Goal: Information Seeking & Learning: Learn about a topic

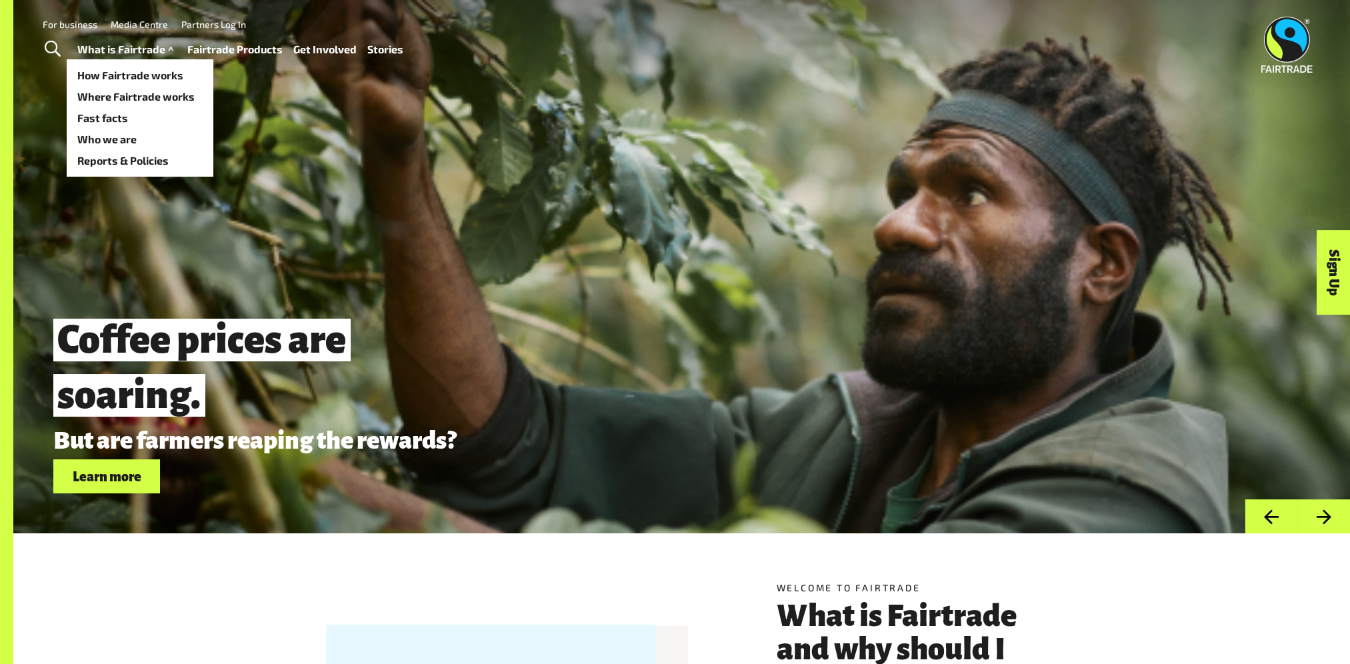
click at [168, 51] on span at bounding box center [170, 49] width 11 height 19
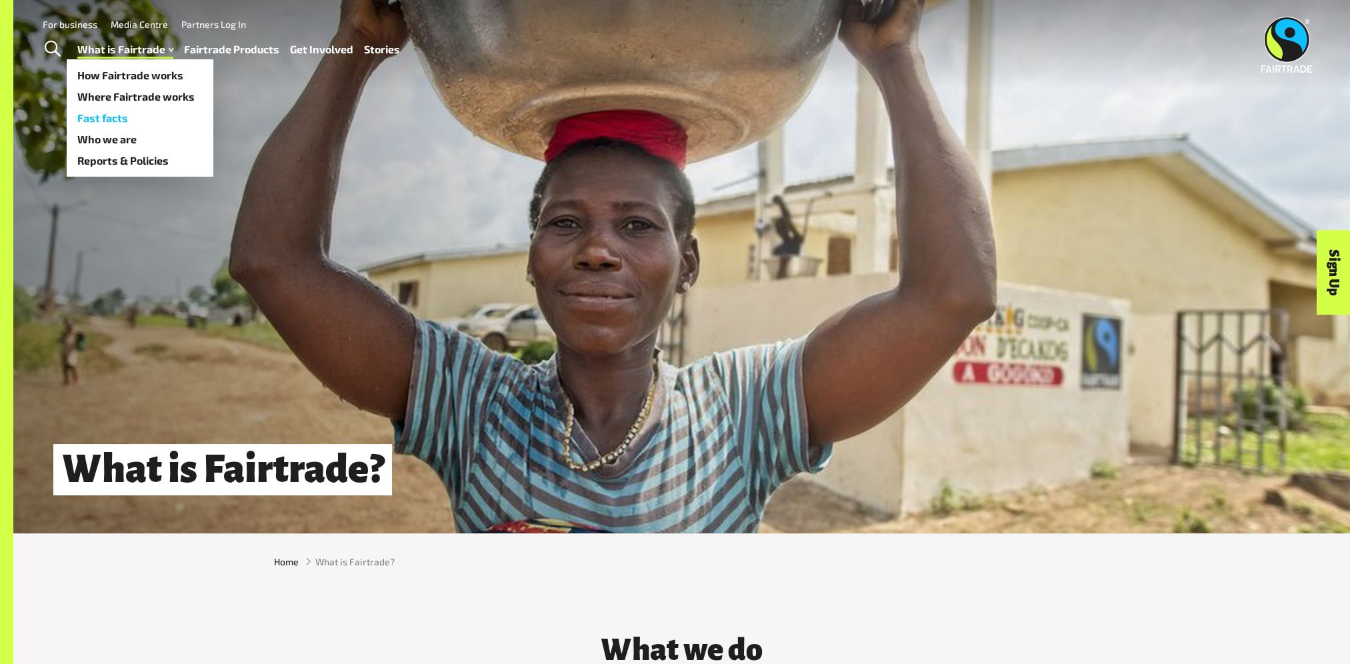
click at [113, 117] on link "Fast facts" at bounding box center [140, 117] width 147 height 21
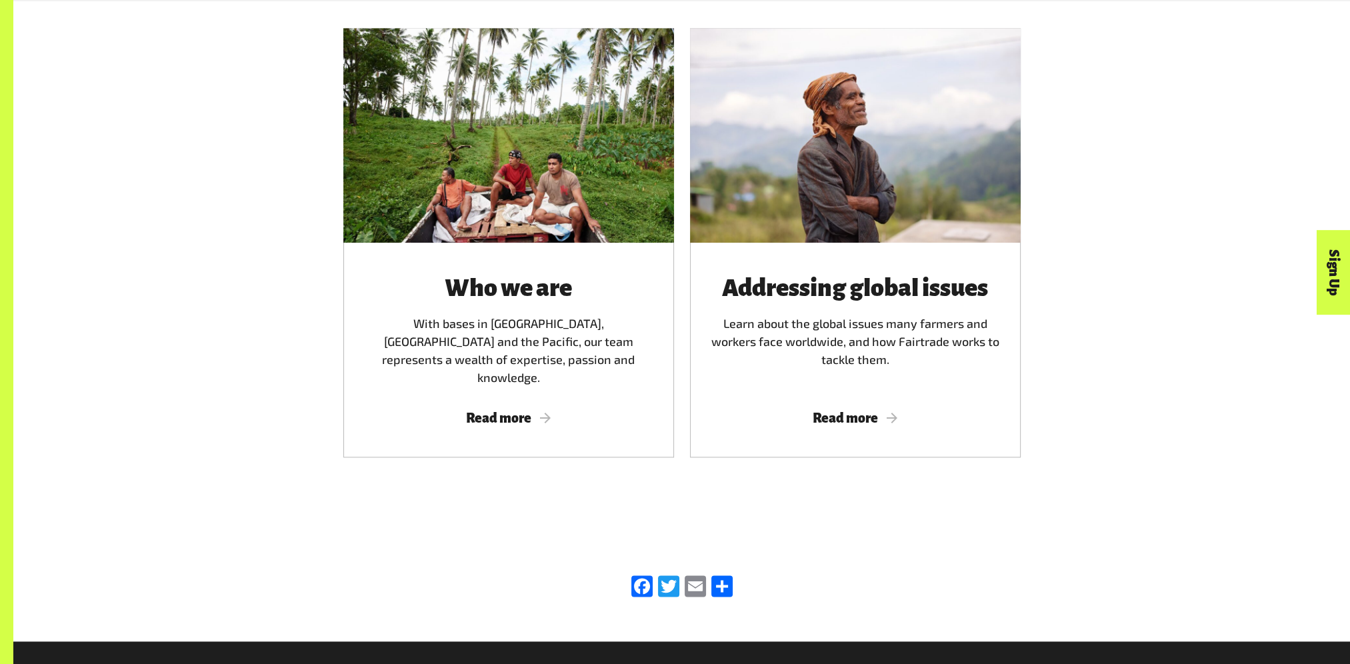
scroll to position [2133, 0]
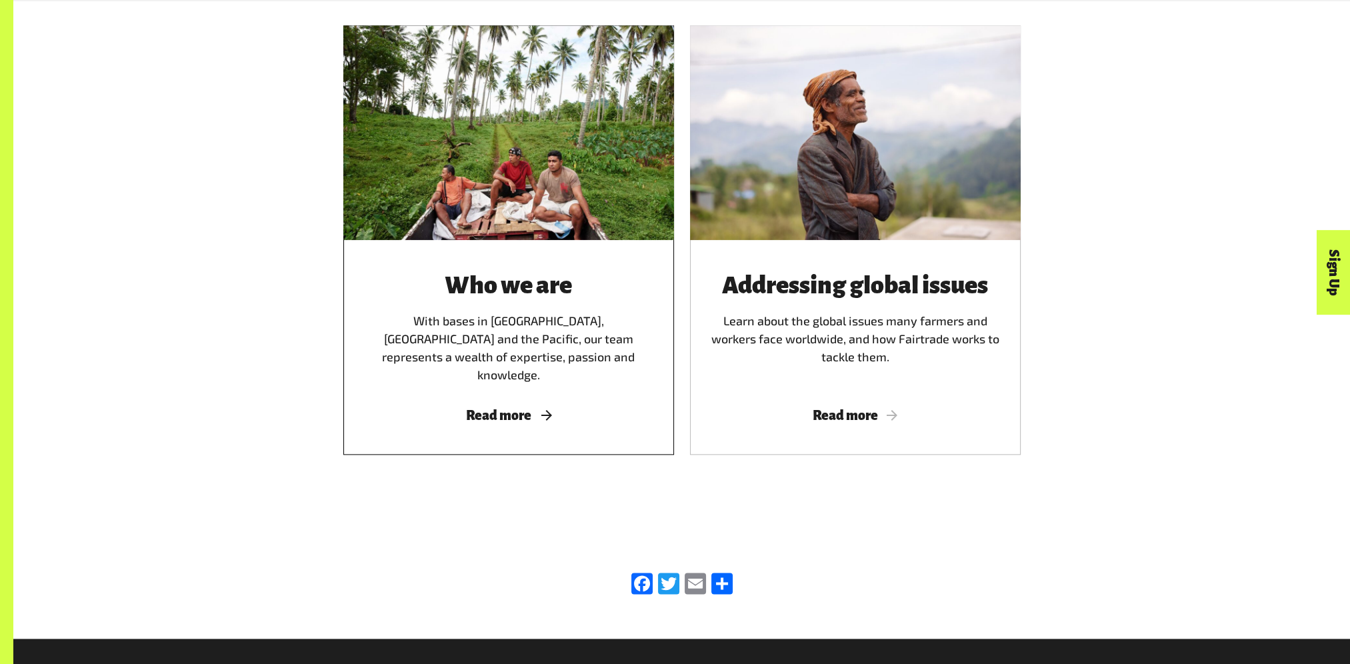
click at [509, 408] on span "Read more" at bounding box center [508, 415] width 299 height 15
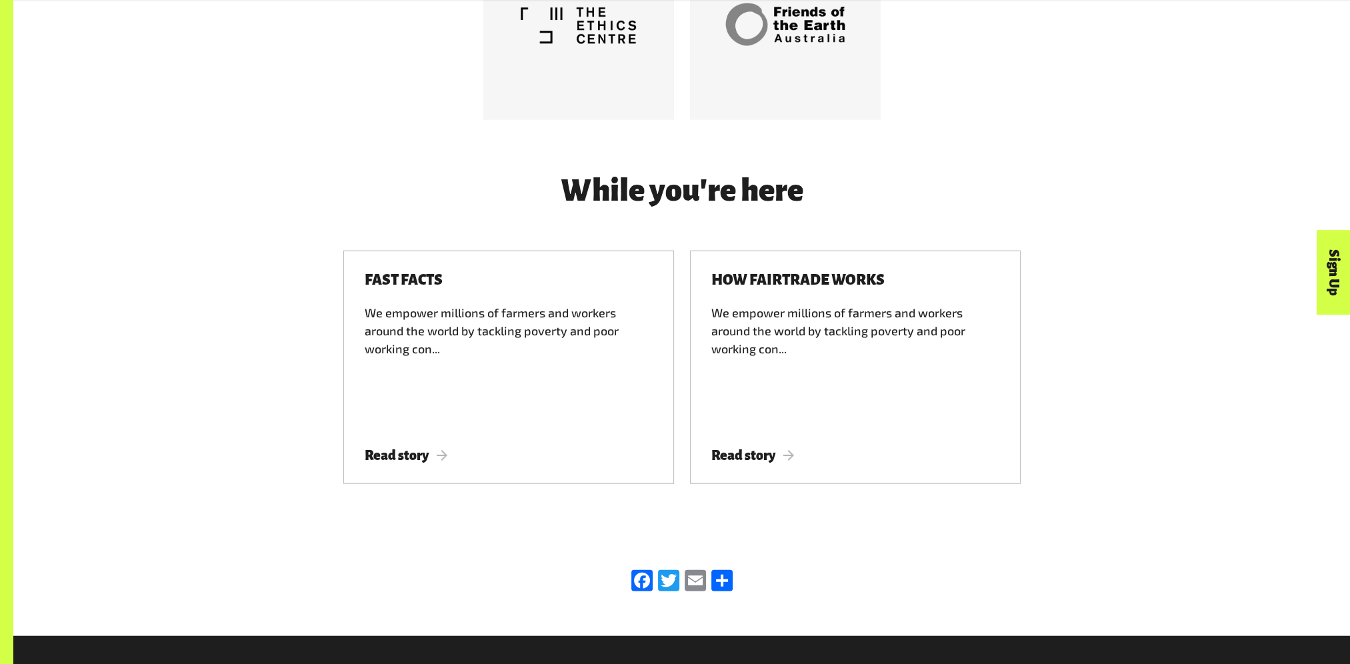
scroll to position [4133, 0]
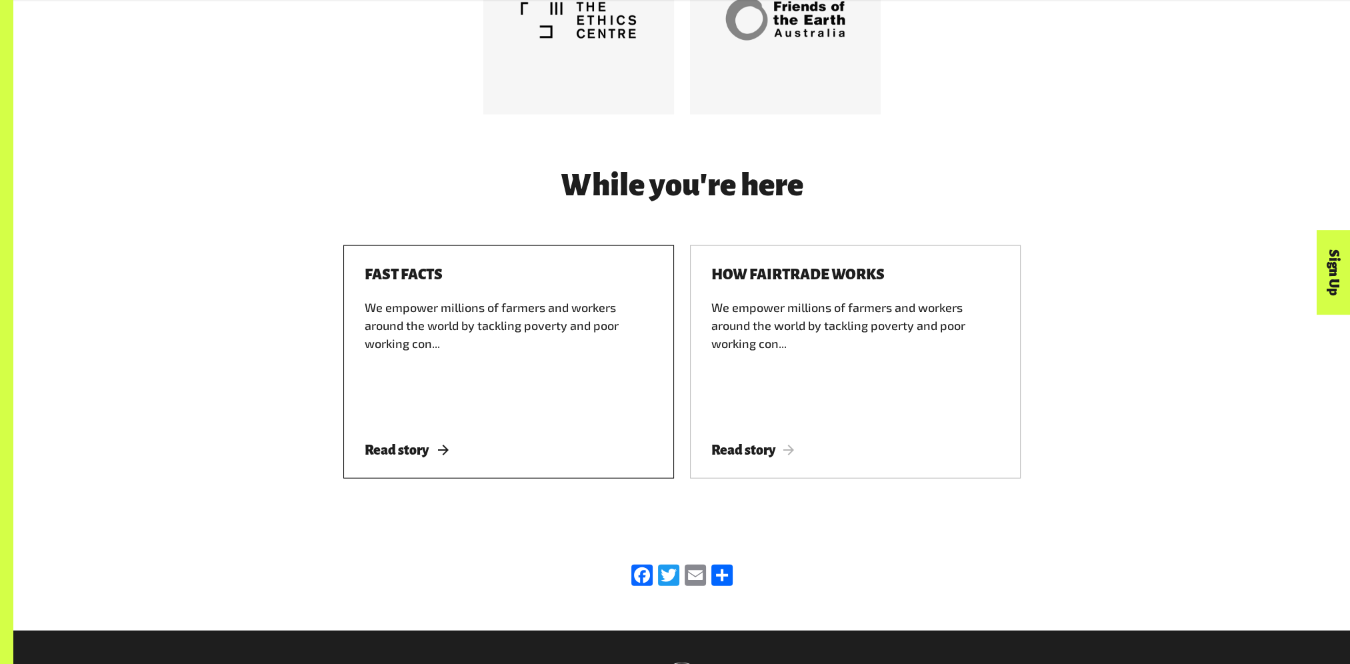
click at [421, 443] on span "Read story" at bounding box center [406, 450] width 83 height 15
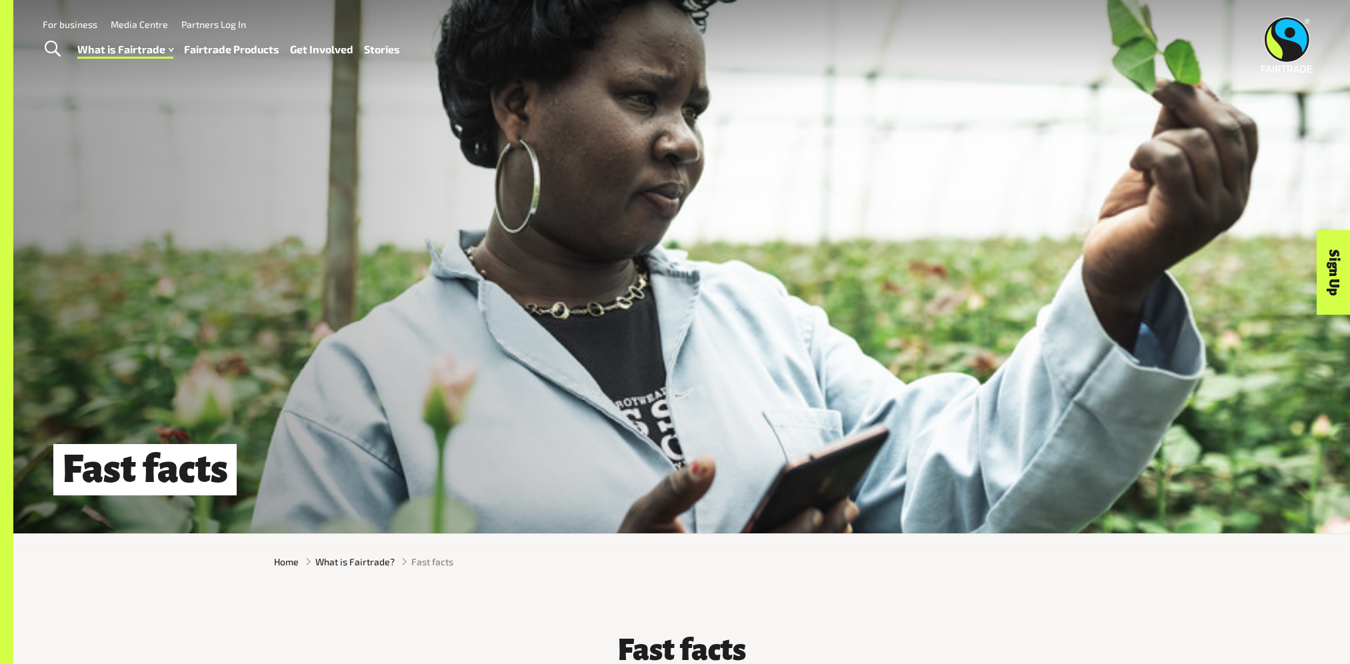
click at [1298, 41] on img at bounding box center [1286, 45] width 51 height 56
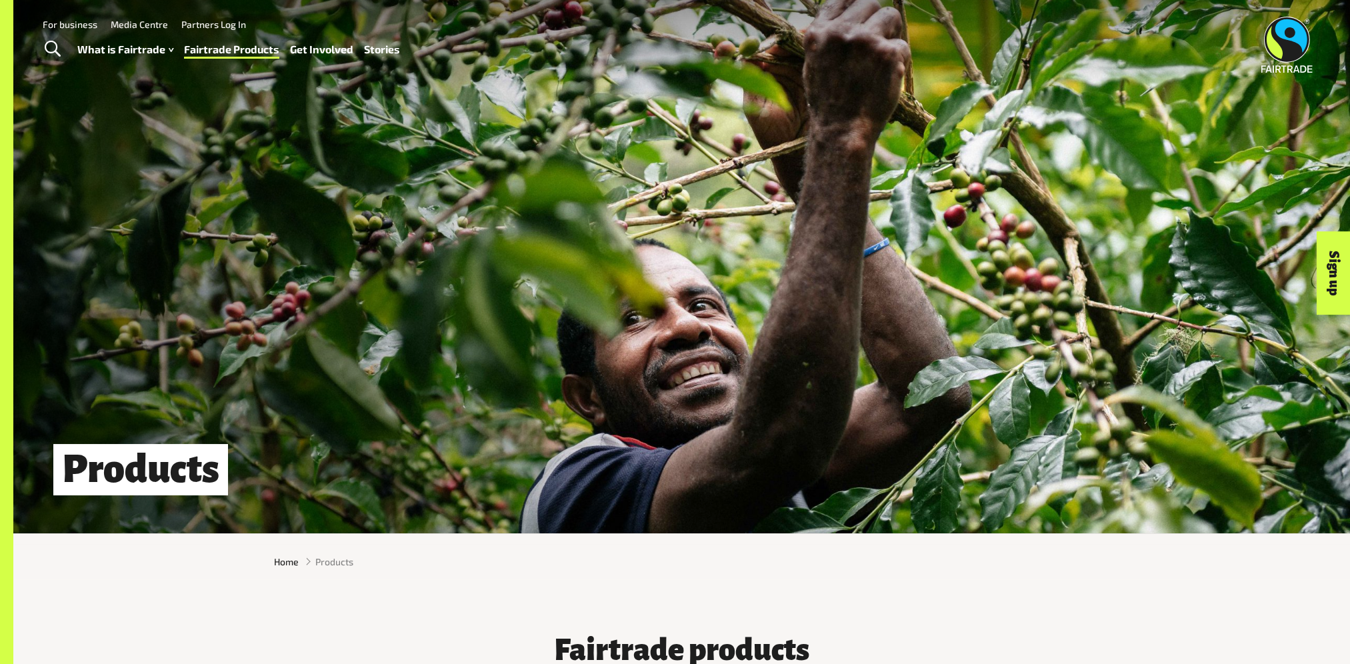
click at [1277, 43] on img at bounding box center [1286, 45] width 51 height 56
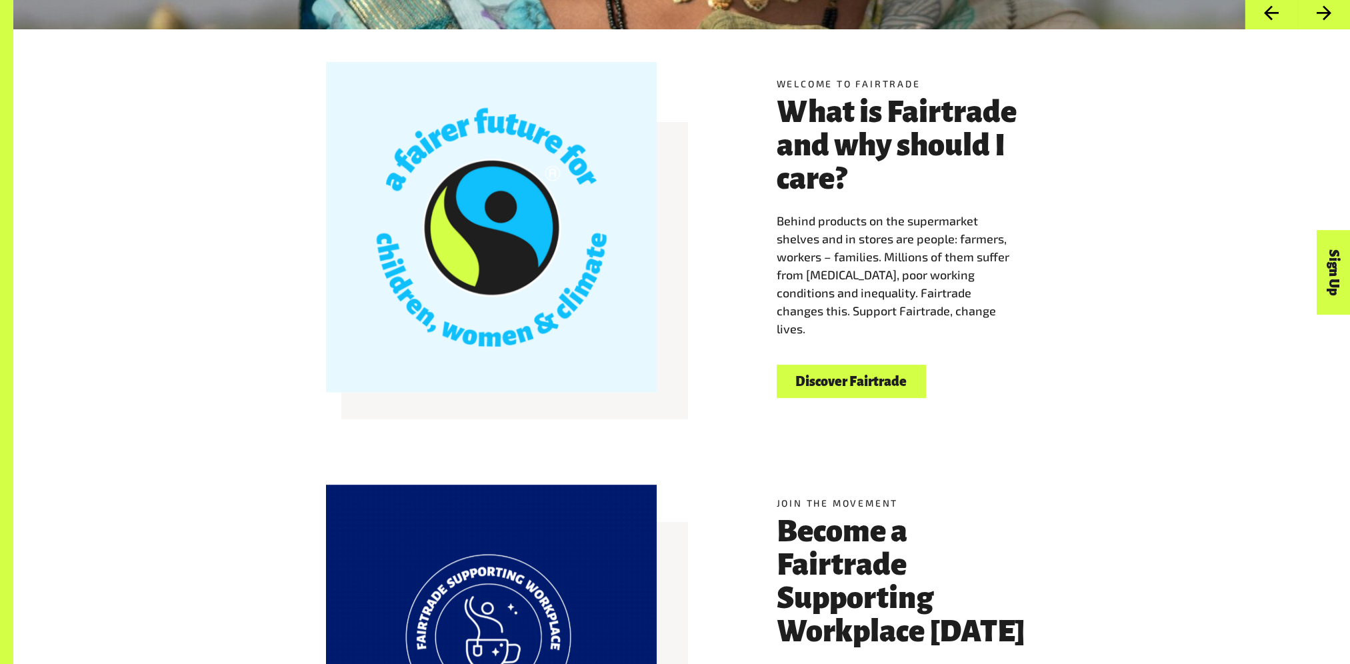
scroll to position [533, 0]
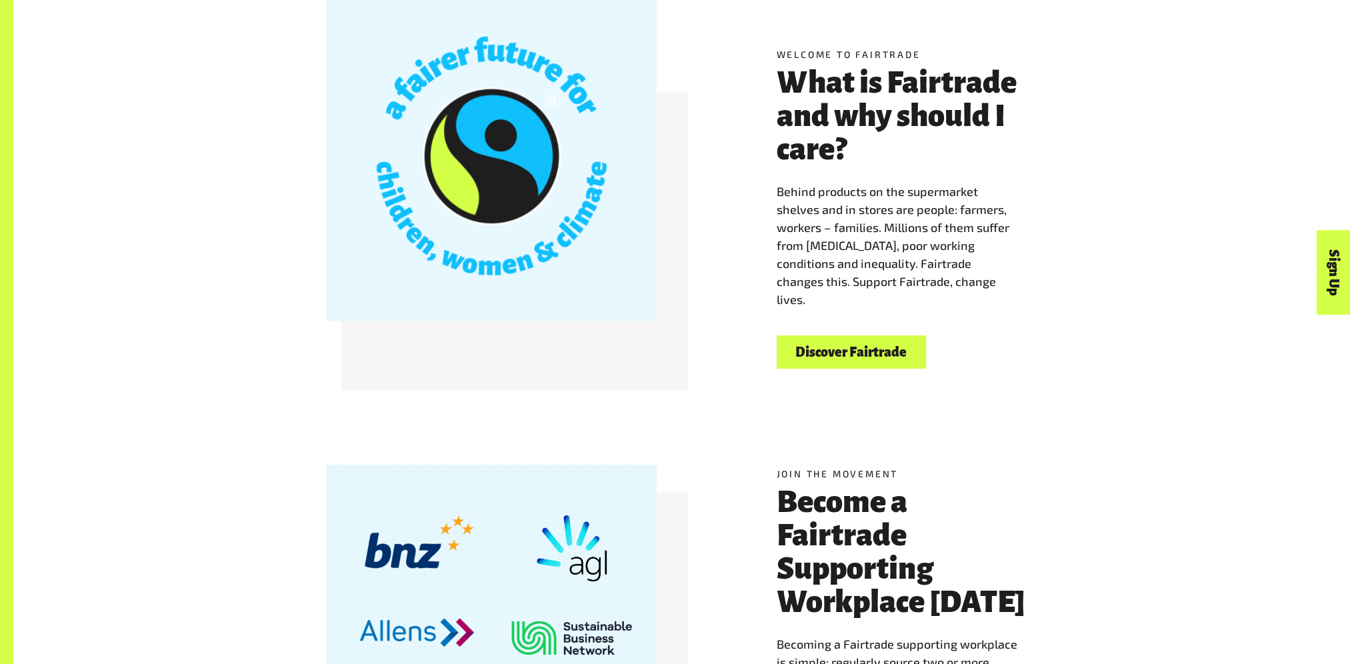
drag, startPoint x: 525, startPoint y: 173, endPoint x: 499, endPoint y: 132, distance: 49.2
drag, startPoint x: 499, startPoint y: 132, endPoint x: 1199, endPoint y: 368, distance: 739.2
click at [1199, 369] on div "Welcome to Fairtrade What is Fairtrade and why should I care? Behind products o…" at bounding box center [681, 208] width 1336 height 416
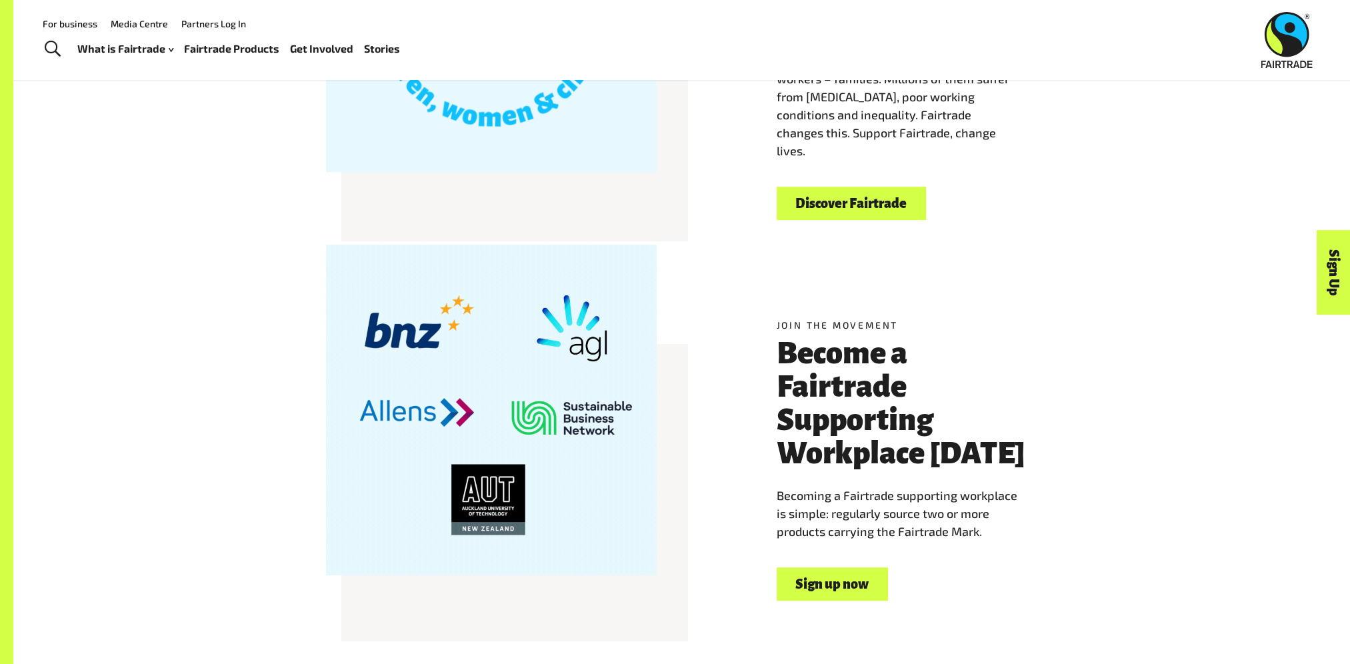
scroll to position [667, 0]
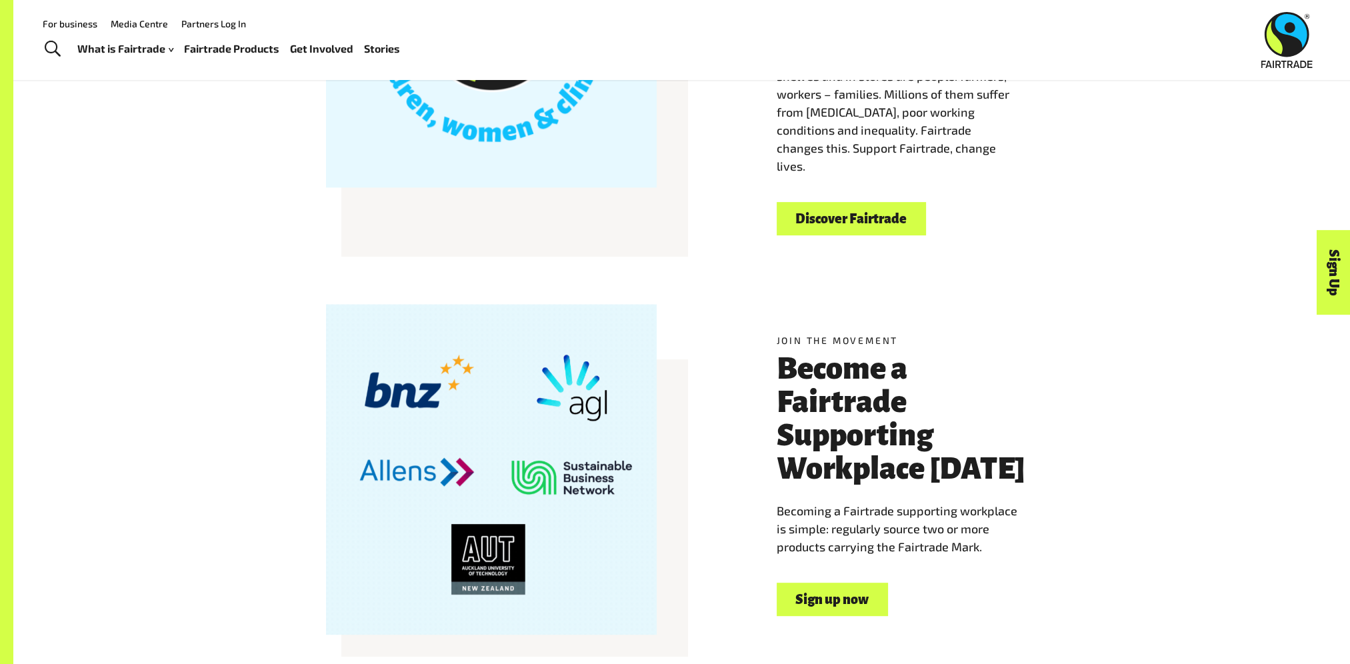
click at [872, 219] on link "Discover Fairtrade" at bounding box center [851, 219] width 149 height 34
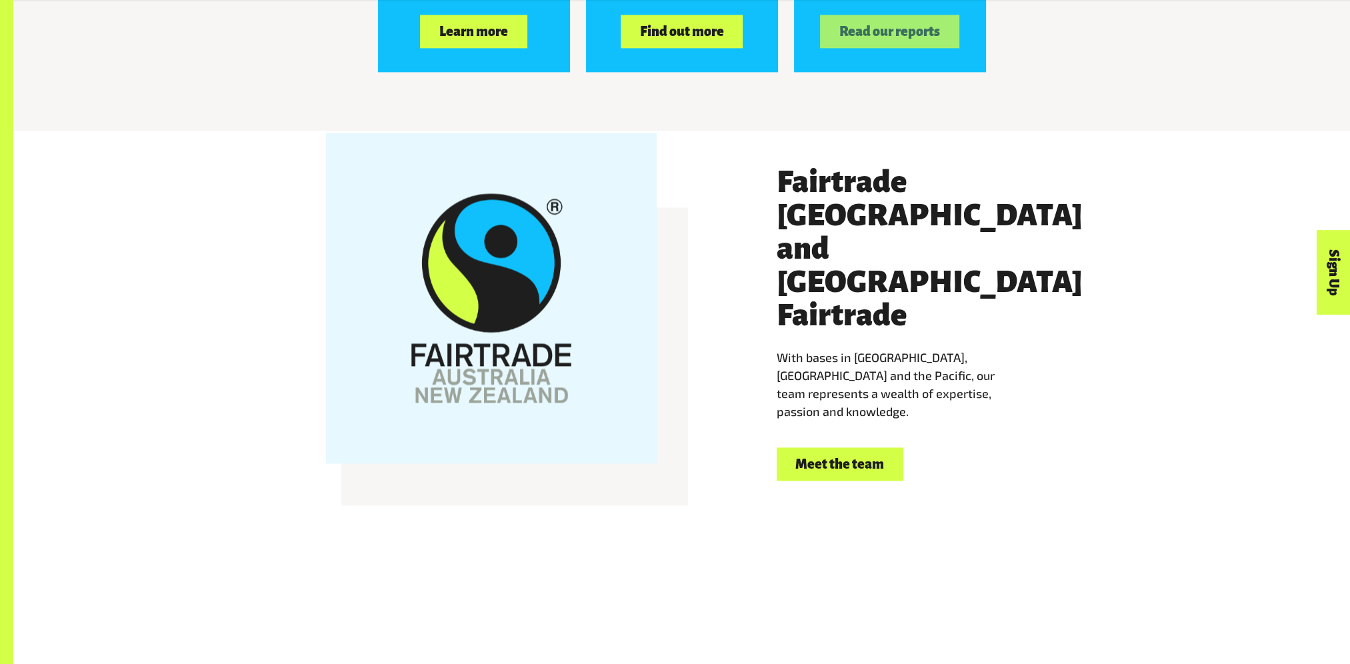
scroll to position [2466, 0]
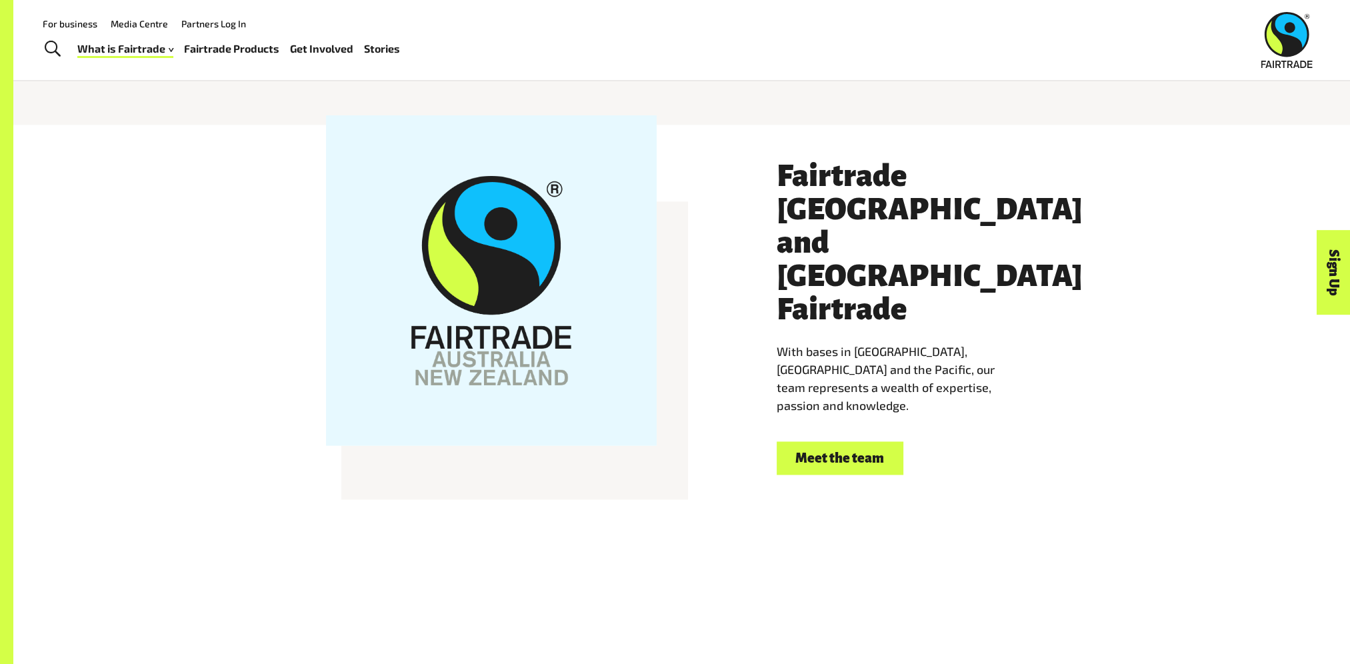
drag, startPoint x: 453, startPoint y: 283, endPoint x: 891, endPoint y: 571, distance: 523.6
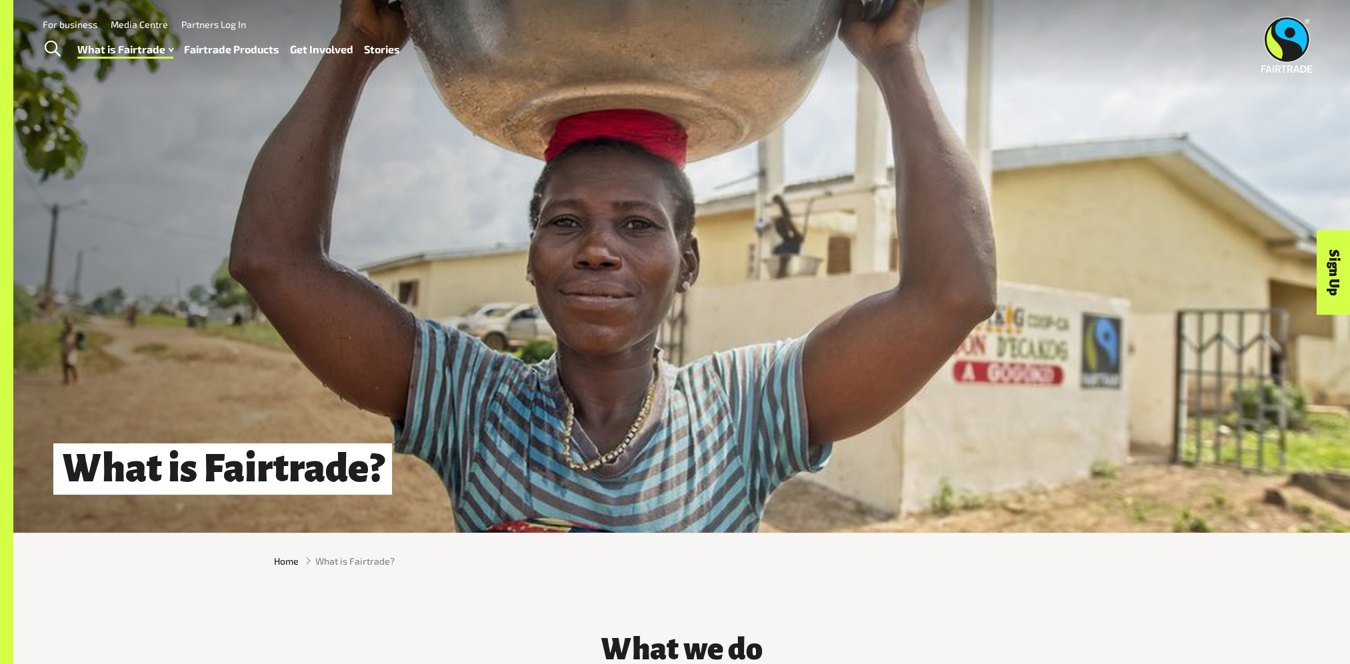
scroll to position [0, 0]
click at [1288, 39] on img at bounding box center [1286, 45] width 51 height 56
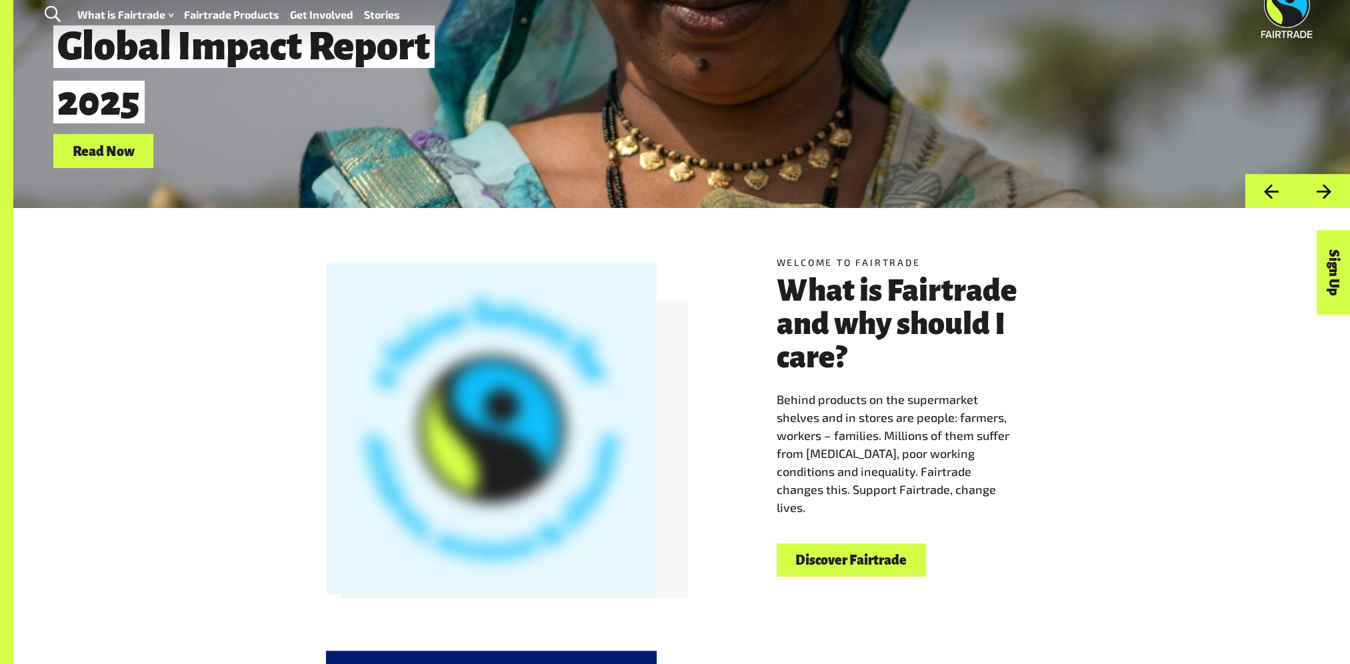
scroll to position [333, 0]
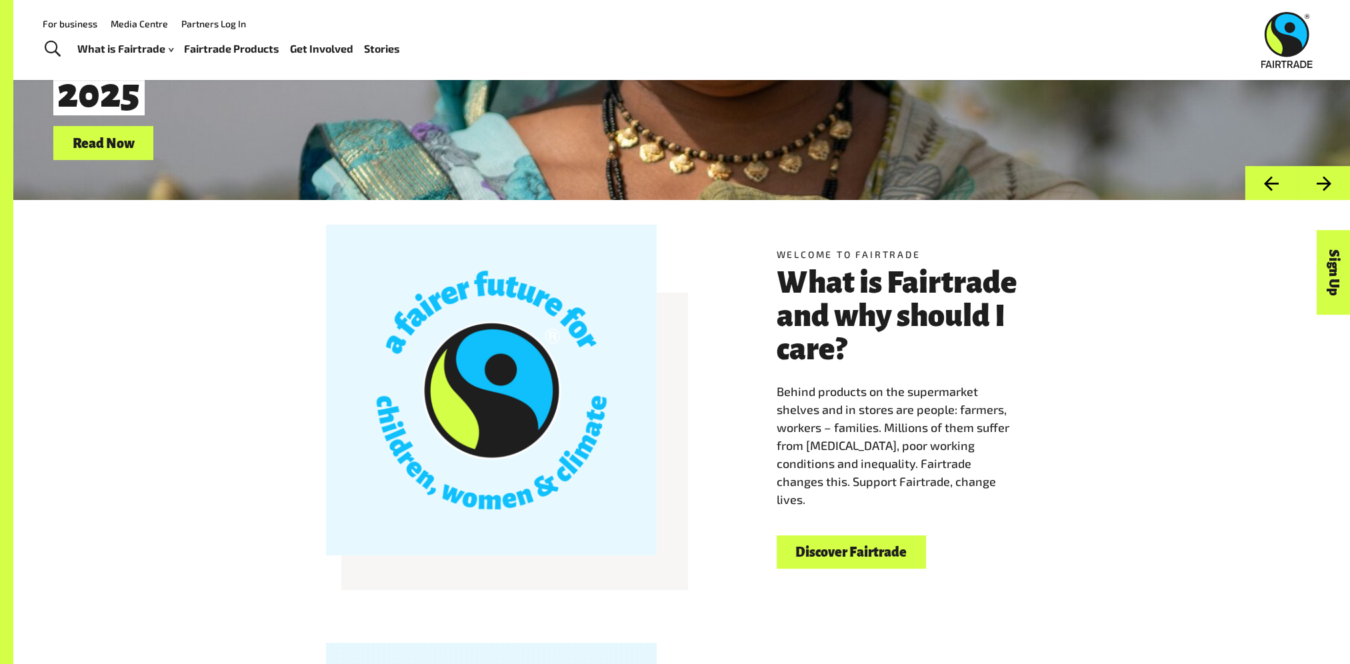
click at [99, 145] on link "Read Now" at bounding box center [103, 143] width 100 height 34
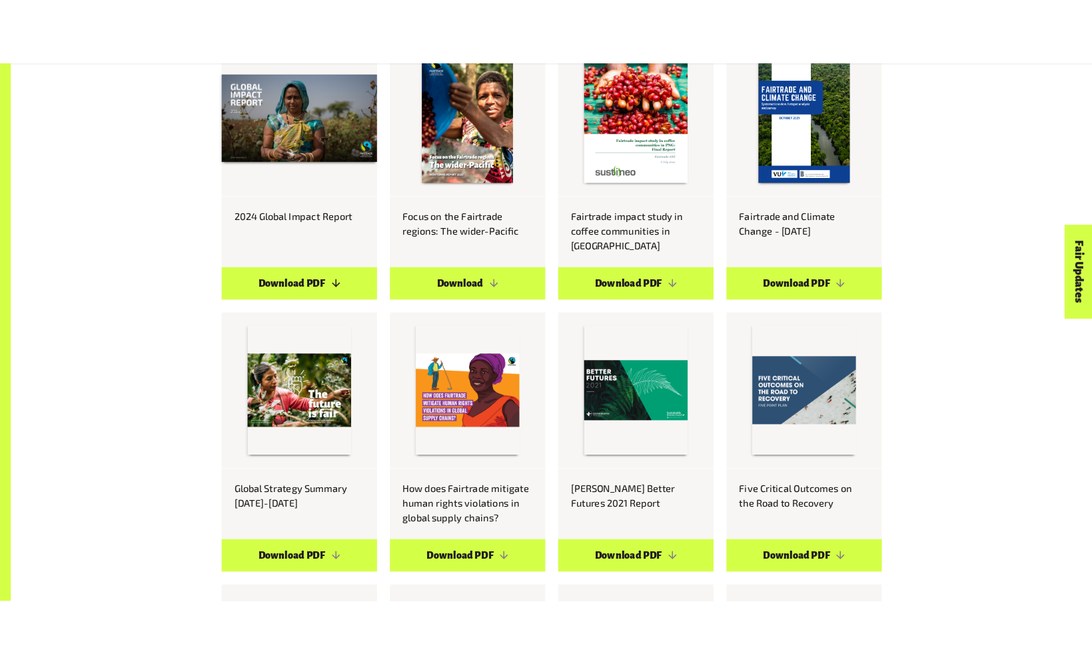
scroll to position [1000, 0]
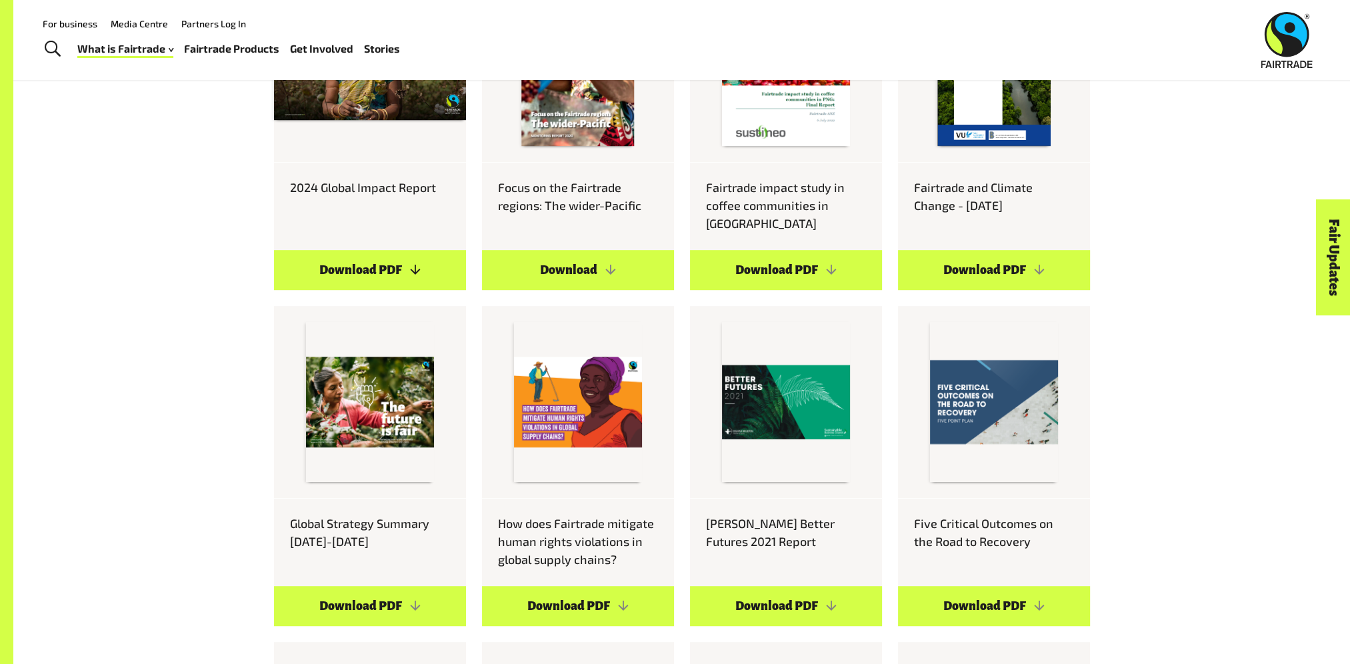
click at [367, 250] on link "Download PDF" at bounding box center [370, 270] width 192 height 40
